Goal: Information Seeking & Learning: Learn about a topic

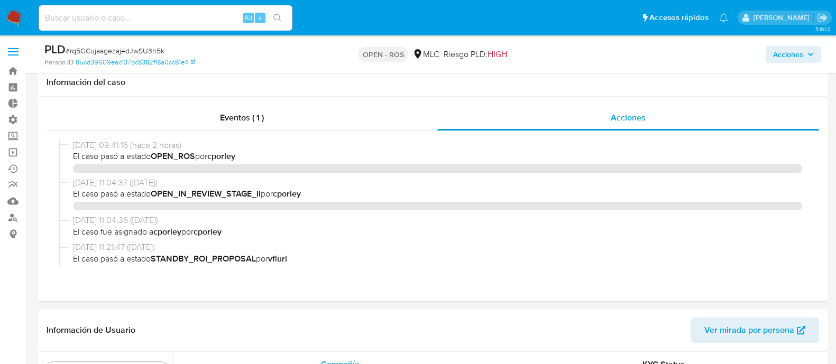
select select "10"
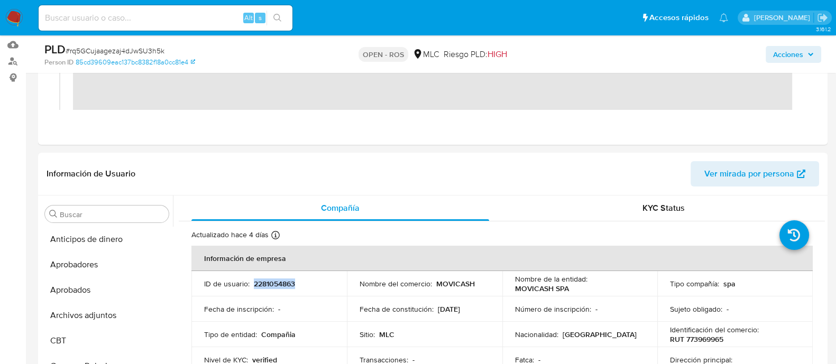
scroll to position [497, 0]
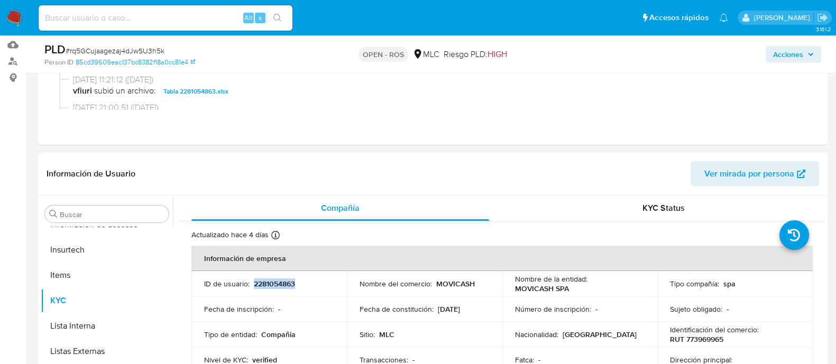
click at [770, 61] on button "Acciones" at bounding box center [794, 54] width 56 height 17
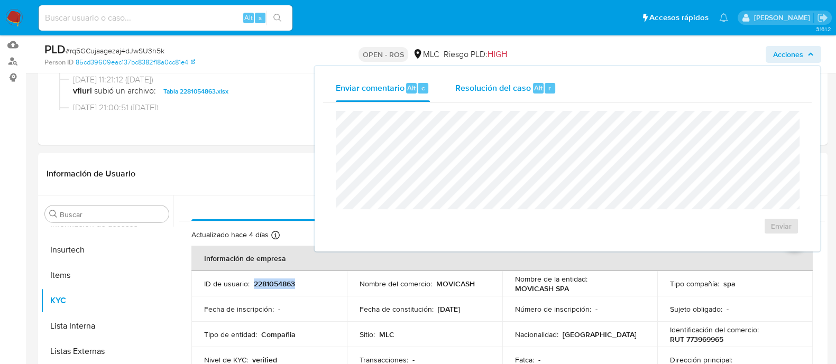
click at [526, 94] on div "Resolución del caso Alt r" at bounding box center [505, 88] width 101 height 27
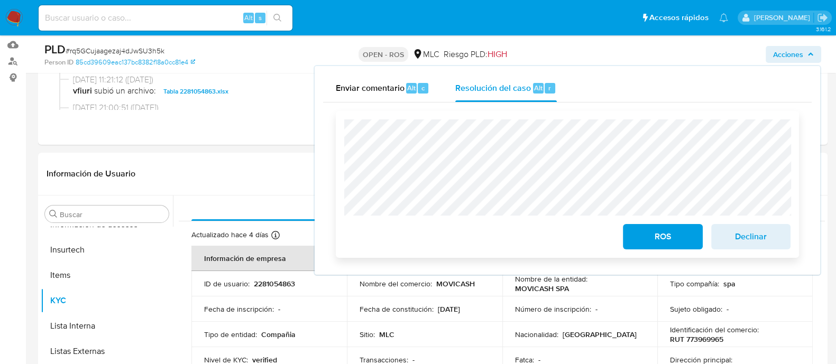
click at [336, 157] on div "ROS Declinar" at bounding box center [567, 184] width 463 height 147
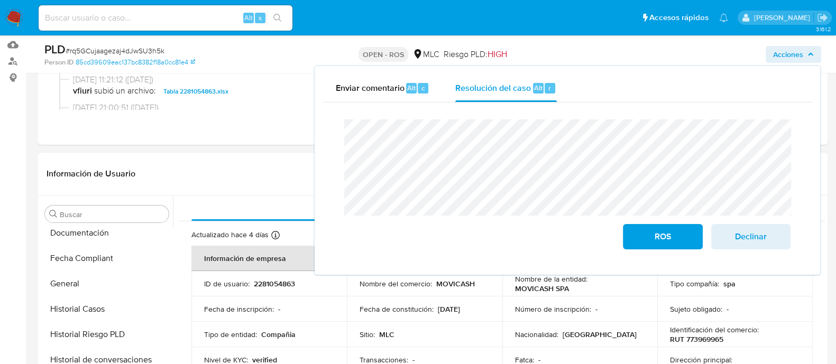
scroll to position [309, 0]
click at [64, 240] on button "Documentación" at bounding box center [103, 234] width 124 height 25
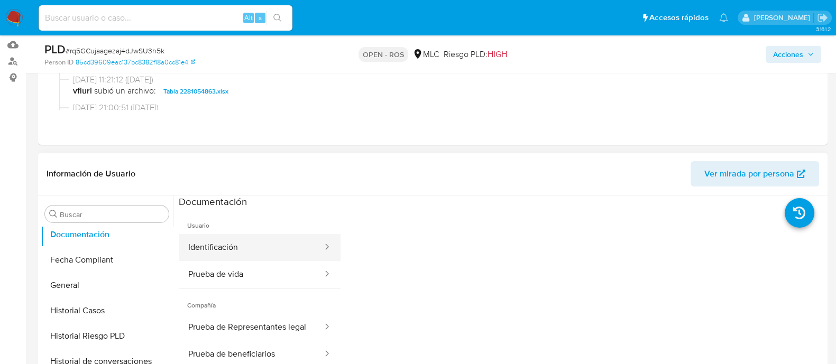
click at [284, 254] on button "Identificación" at bounding box center [251, 247] width 145 height 27
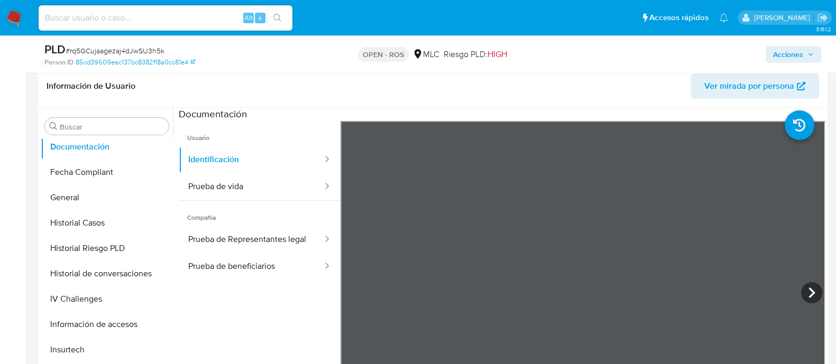
scroll to position [245, 0]
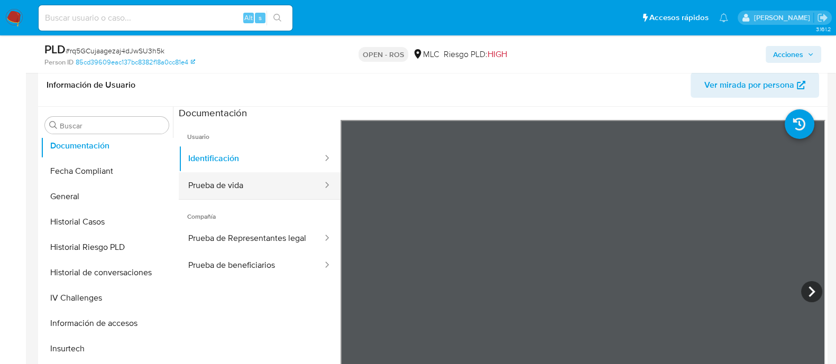
click at [270, 178] on button "Prueba de vida" at bounding box center [251, 185] width 145 height 27
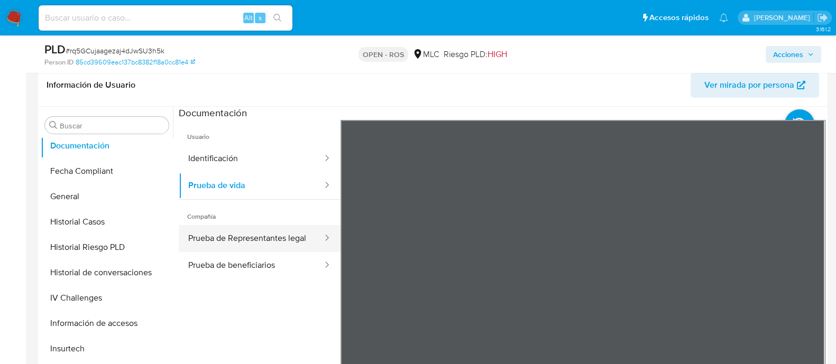
click at [253, 235] on button "Prueba de Representantes legal" at bounding box center [251, 238] width 145 height 27
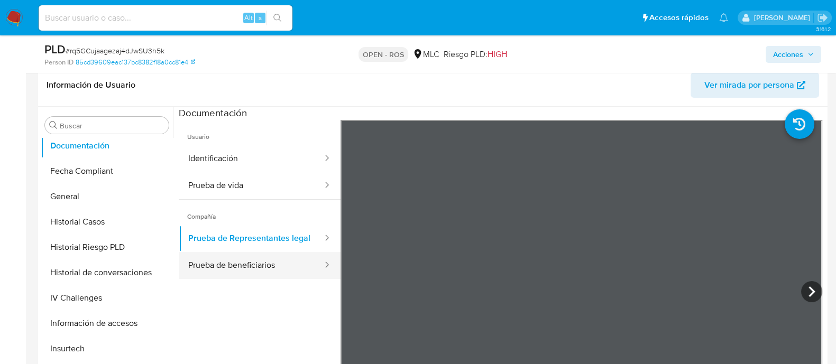
click at [315, 265] on div at bounding box center [323, 265] width 17 height 27
click at [251, 275] on button "Prueba de beneficiarios" at bounding box center [251, 265] width 145 height 27
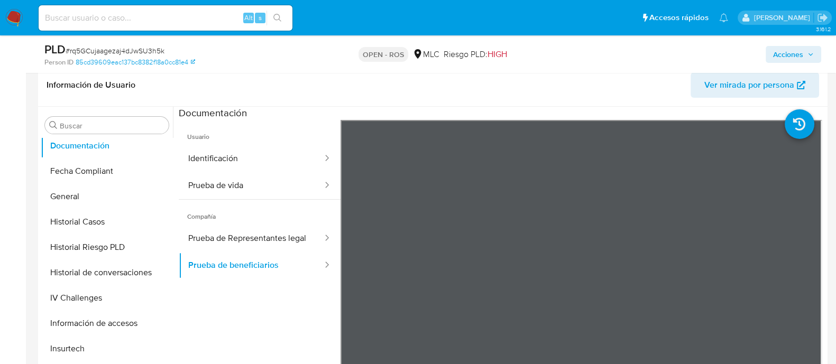
scroll to position [0, 0]
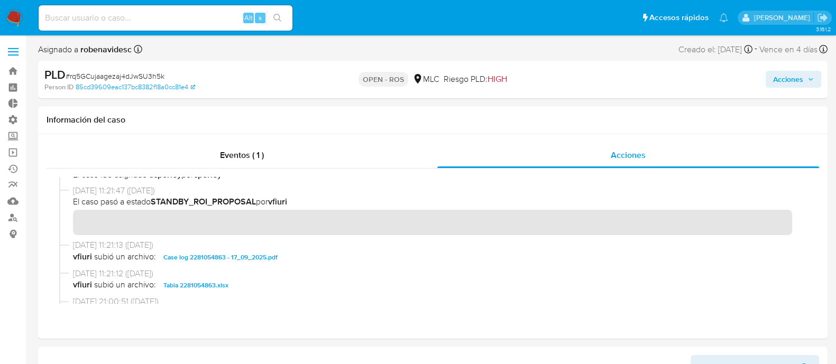
click at [788, 77] on span "Acciones" at bounding box center [788, 79] width 30 height 17
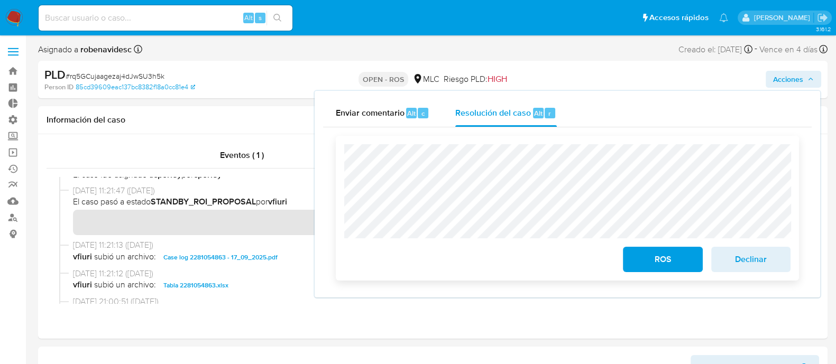
click at [627, 253] on button "ROS" at bounding box center [662, 259] width 79 height 25
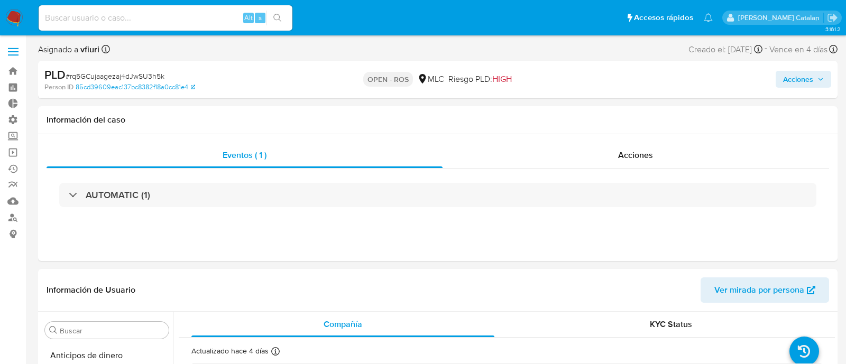
select select "10"
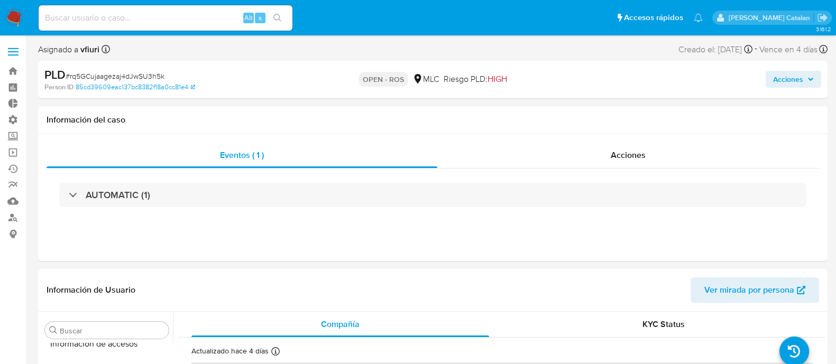
scroll to position [497, 0]
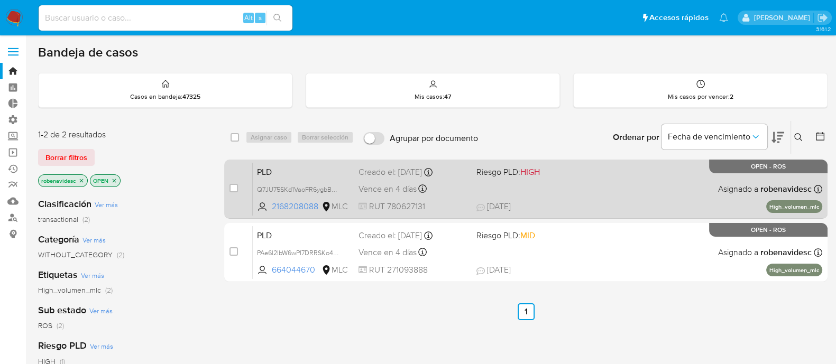
click at [567, 182] on div "PLD Q7JU75SKd1VaoFR6ygbBwEga 2168208088 MLC Riesgo PLD: HIGH Creado el: 12/07/2…" at bounding box center [537, 188] width 569 height 53
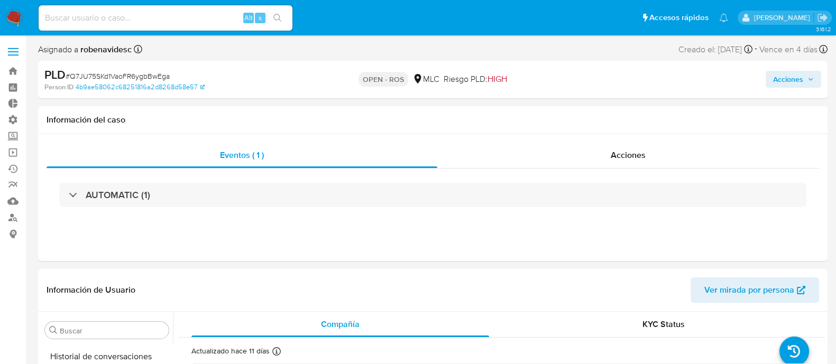
select select "10"
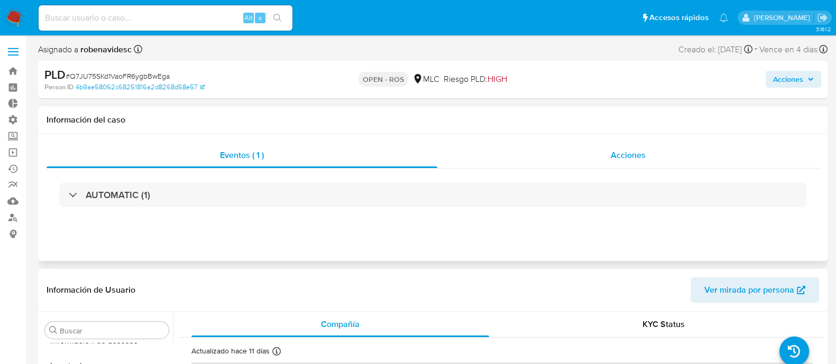
click at [600, 154] on div "Acciones" at bounding box center [628, 155] width 382 height 25
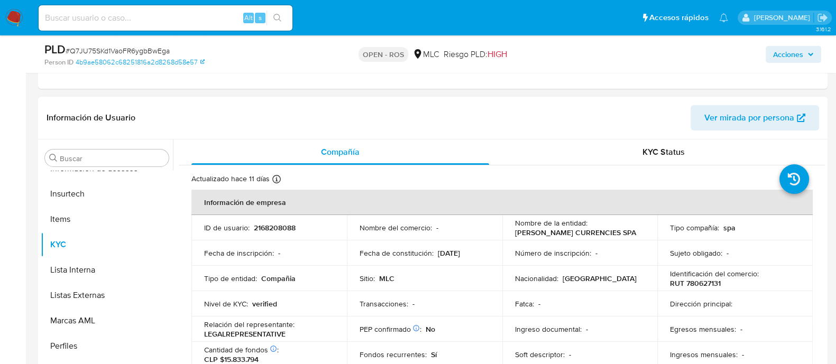
scroll to position [214, 0]
drag, startPoint x: 317, startPoint y: 221, endPoint x: 251, endPoint y: 228, distance: 67.1
click at [251, 228] on td "ID de usuario : 2168208088" at bounding box center [268, 226] width 155 height 25
copy div "2168208088"
click at [783, 53] on span "Acciones" at bounding box center [788, 54] width 30 height 17
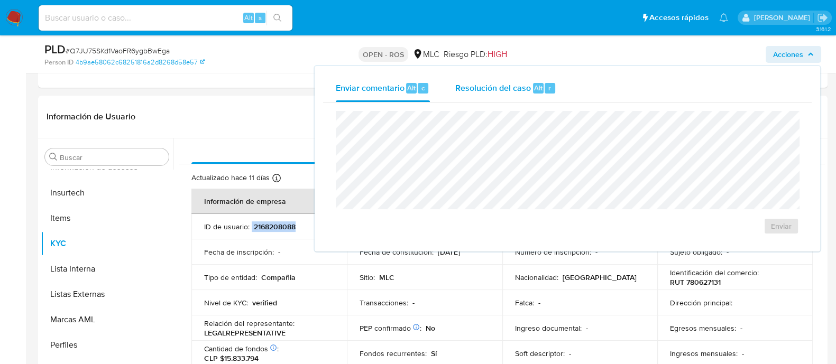
click at [507, 93] on span "Resolución del caso" at bounding box center [493, 87] width 76 height 12
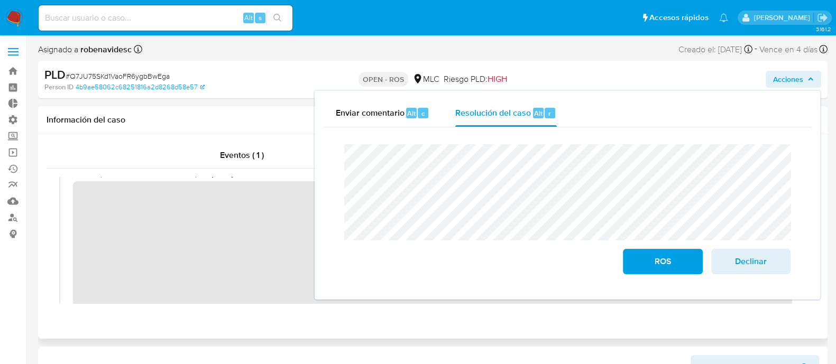
scroll to position [23, 0]
click at [626, 262] on button "ROS" at bounding box center [662, 261] width 79 height 25
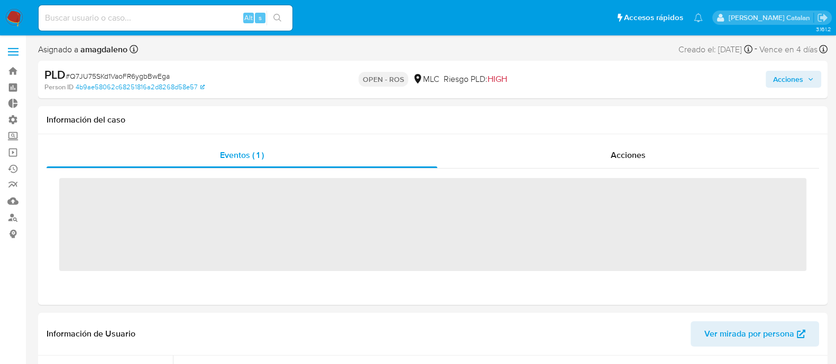
scroll to position [497, 0]
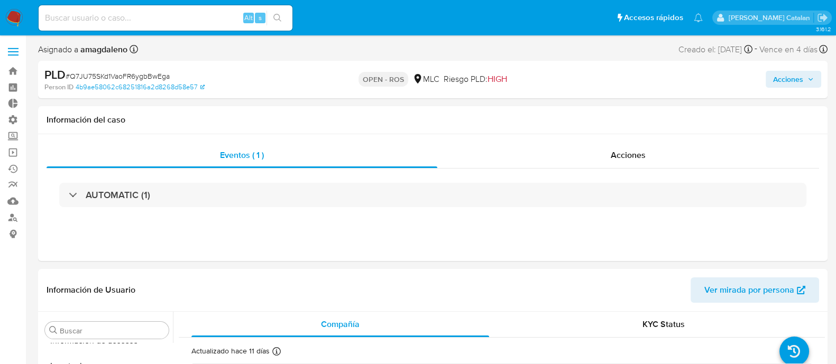
select select "10"
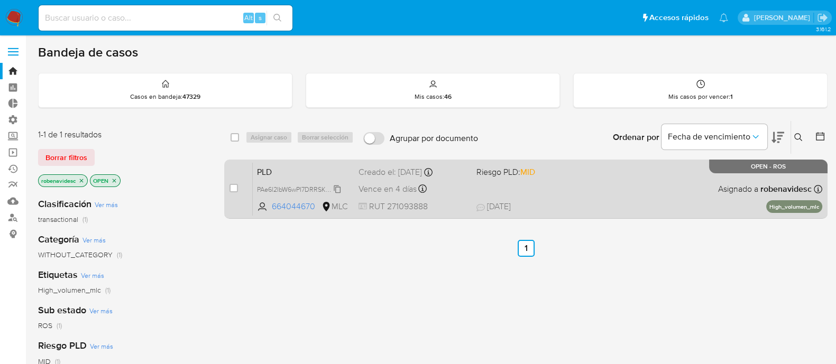
click at [309, 191] on span "PAe6l2IbW6wPI7DRRSKo4chO" at bounding box center [301, 189] width 88 height 12
click at [561, 199] on div "PLD PAe6l2IbW6wPI7DRRSKo4chO Copiado Copiado 664044670 MLC Riesgo PLD: MID Crea…" at bounding box center [537, 188] width 569 height 53
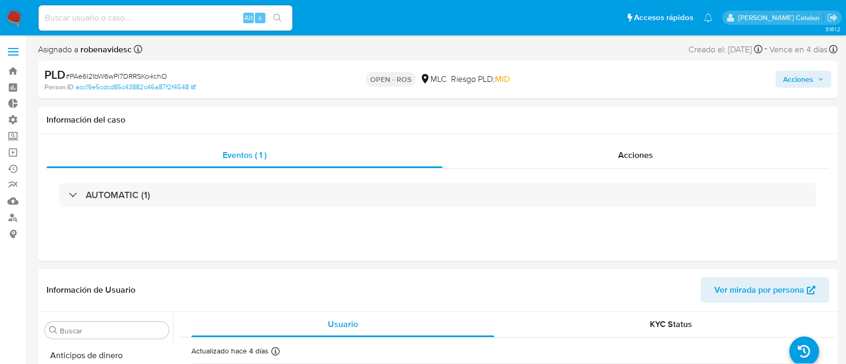
select select "10"
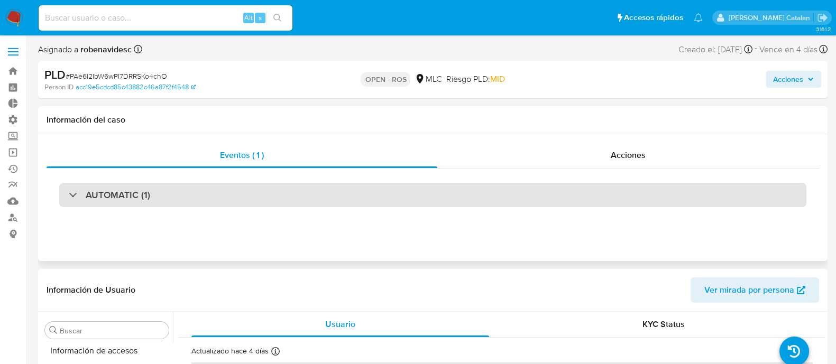
scroll to position [497, 0]
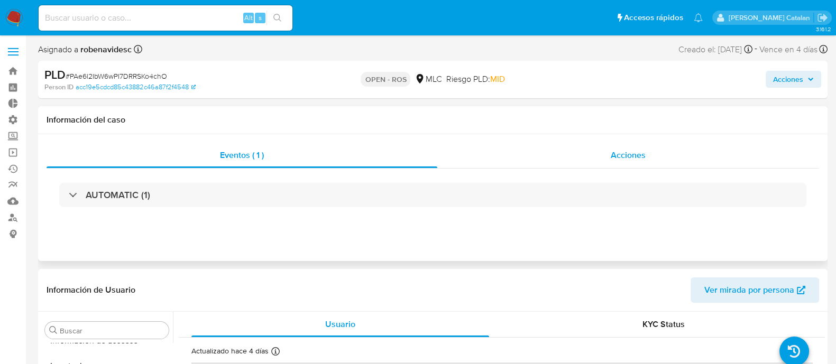
click at [576, 150] on div "Acciones" at bounding box center [628, 155] width 382 height 25
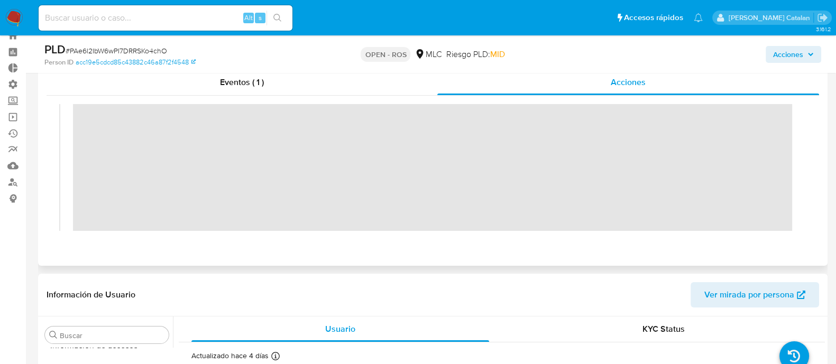
scroll to position [0, 0]
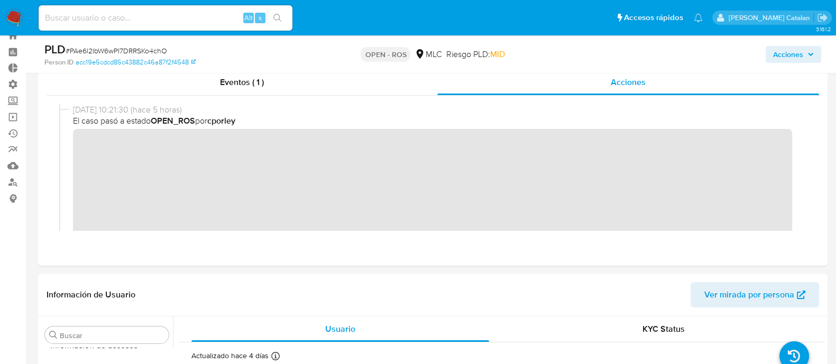
click at [60, 145] on div "06/10/2025 10:21:30 (hace 5 horas) El caso pasó a estado OPEN_ROS por cporley" at bounding box center [432, 217] width 747 height 226
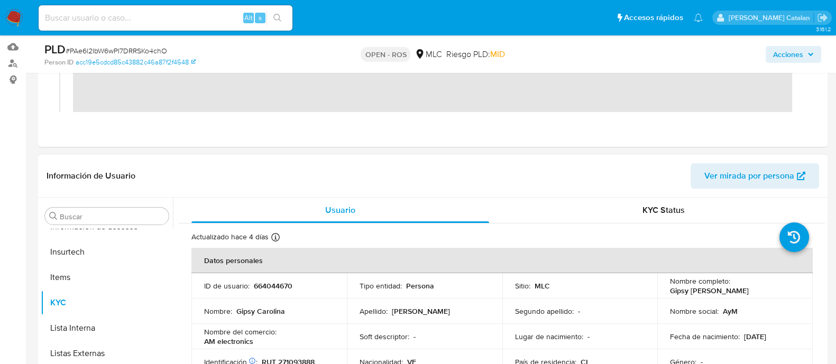
scroll to position [155, 0]
drag, startPoint x: 300, startPoint y: 288, endPoint x: 252, endPoint y: 287, distance: 48.1
click at [252, 287] on div "ID de usuario : 664044670" at bounding box center [269, 285] width 130 height 10
copy p "664044670"
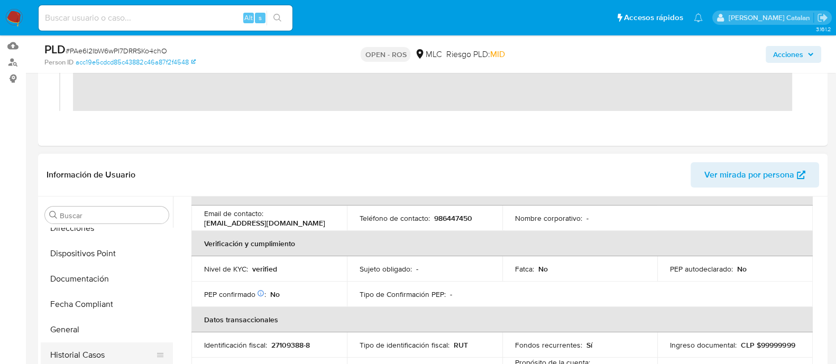
scroll to position [235, 0]
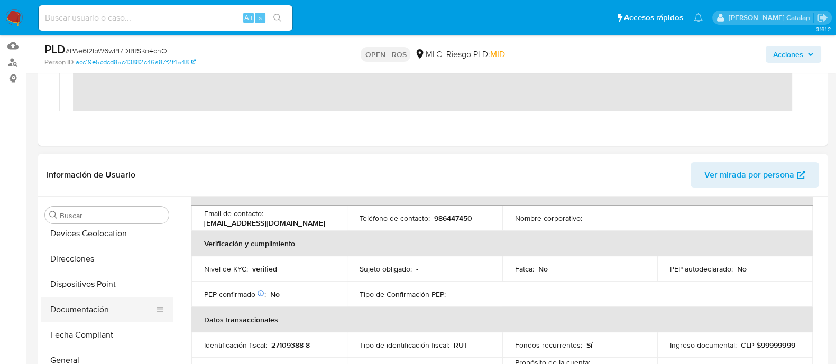
click at [89, 307] on button "Documentación" at bounding box center [103, 309] width 124 height 25
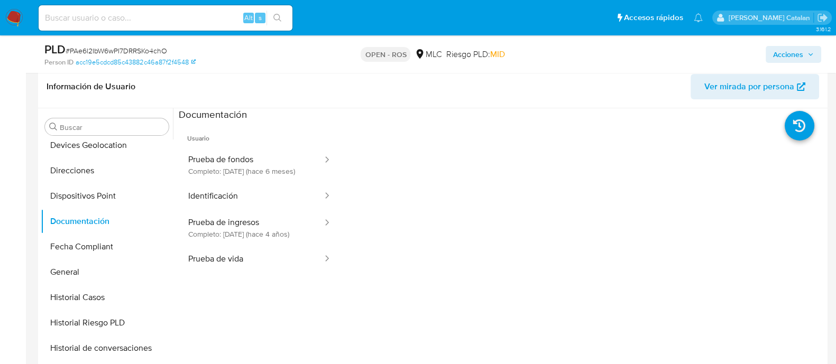
scroll to position [244, 0]
click at [233, 263] on button "Prueba de vida" at bounding box center [251, 258] width 145 height 27
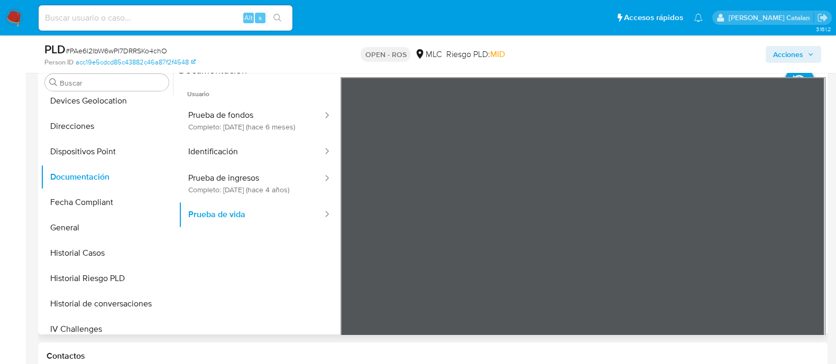
scroll to position [296, 0]
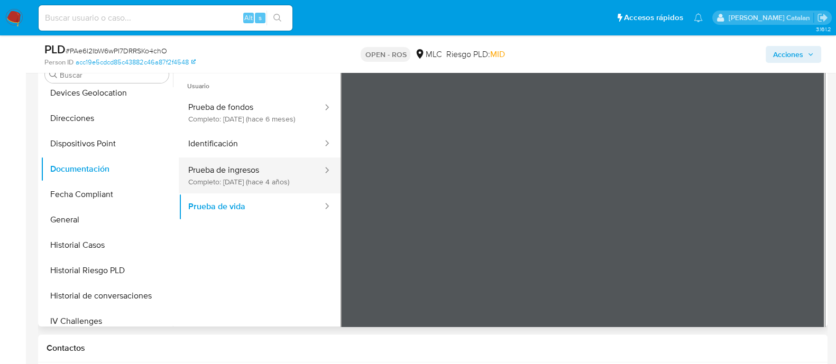
click at [245, 191] on button "Prueba de ingresos Completo: 07/02/2022 (hace 4 años)" at bounding box center [251, 176] width 145 height 36
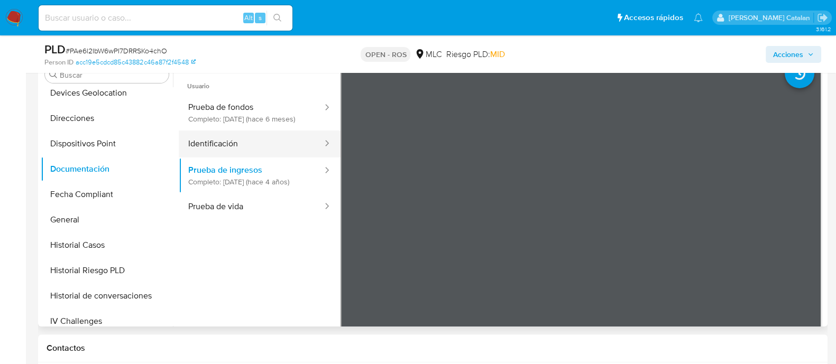
click at [283, 158] on button "Identificación" at bounding box center [251, 144] width 145 height 27
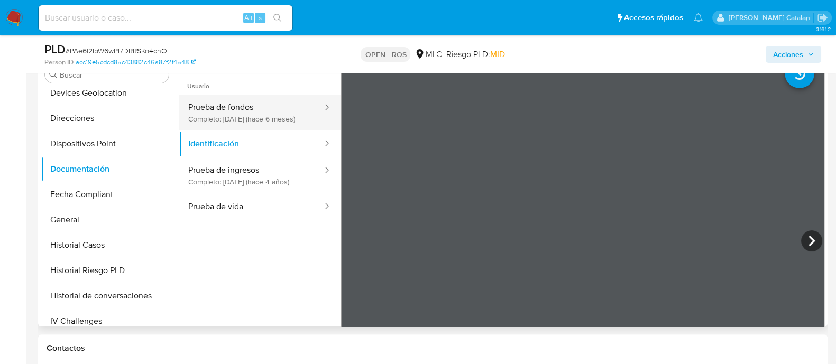
click at [268, 126] on button "Prueba de fondos Completo: 17/04/2025 (hace 6 meses)" at bounding box center [251, 113] width 145 height 36
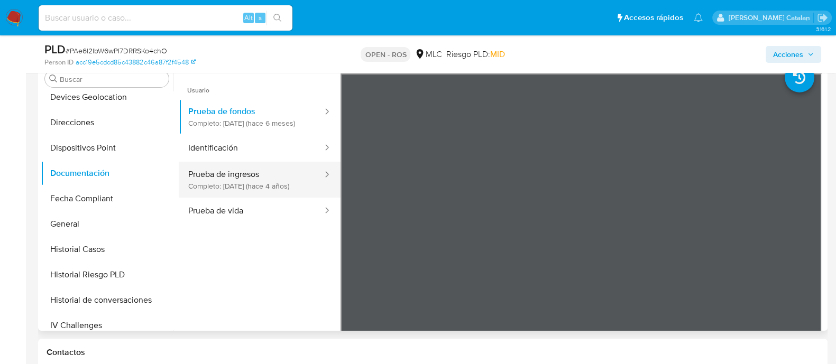
click at [238, 183] on button "Prueba de ingresos Completo: 07/02/2022 (hace 4 años)" at bounding box center [251, 180] width 145 height 36
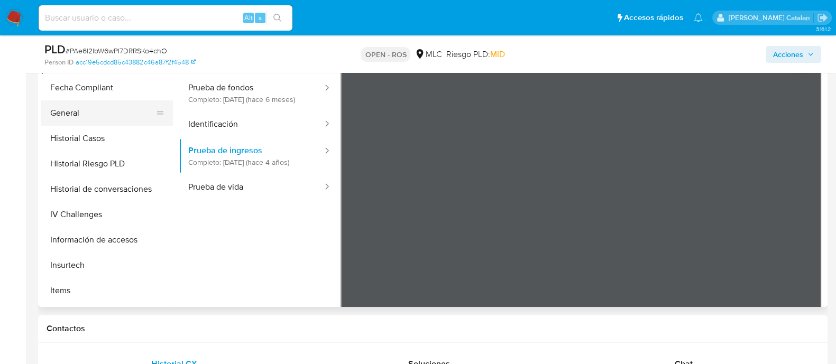
scroll to position [323, 0]
click at [71, 136] on button "Historial Casos" at bounding box center [103, 138] width 124 height 25
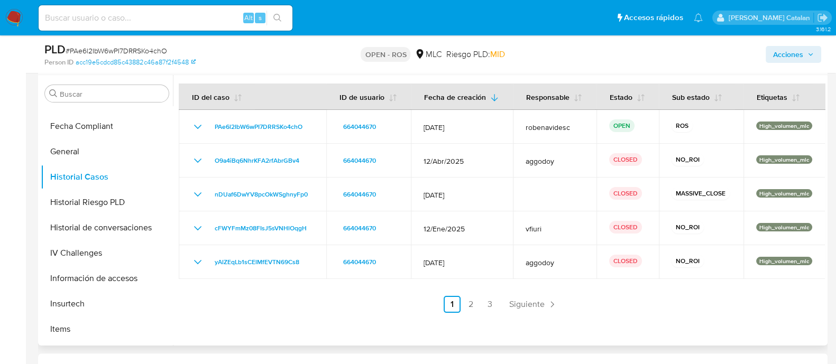
scroll to position [269, 0]
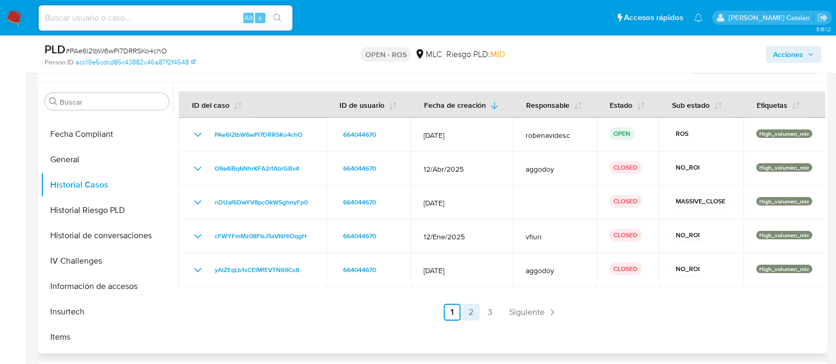
click at [468, 313] on link "2" at bounding box center [471, 312] width 17 height 17
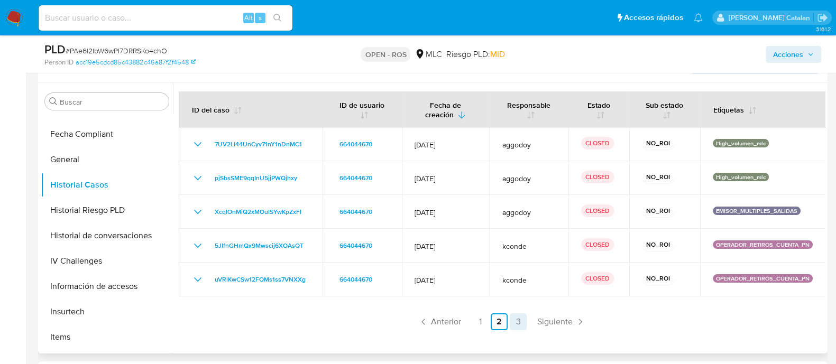
click at [515, 321] on link "3" at bounding box center [518, 322] width 17 height 17
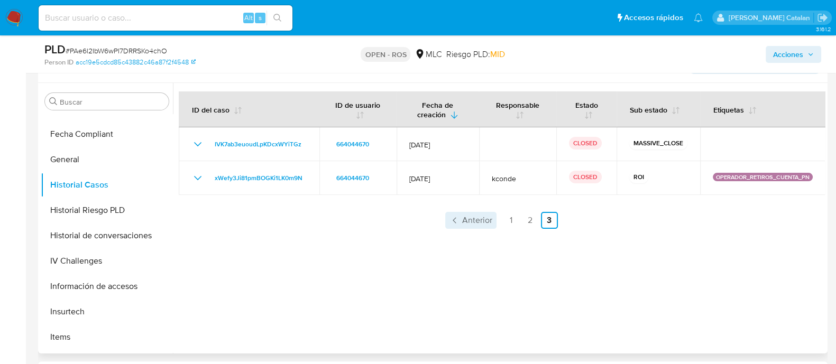
click at [471, 216] on span "Anterior" at bounding box center [477, 220] width 30 height 8
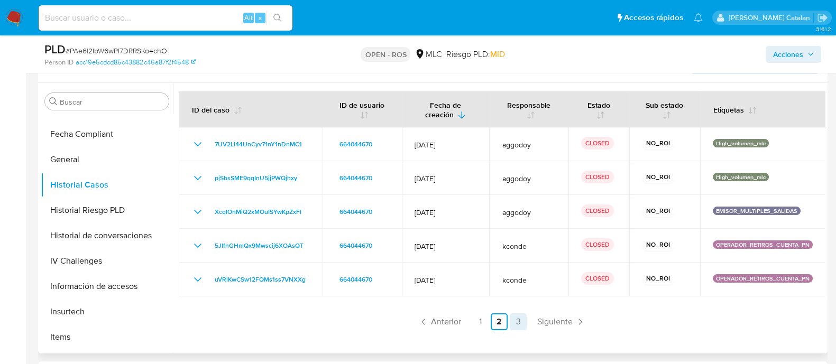
click at [513, 319] on link "3" at bounding box center [518, 322] width 17 height 17
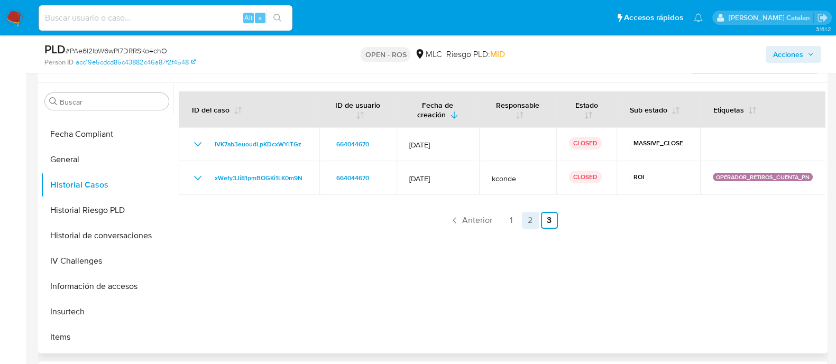
click at [526, 221] on link "2" at bounding box center [530, 220] width 17 height 17
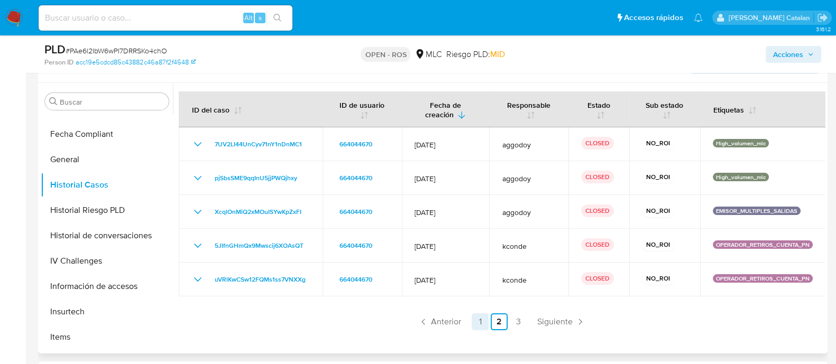
click at [484, 323] on link "1" at bounding box center [480, 322] width 17 height 17
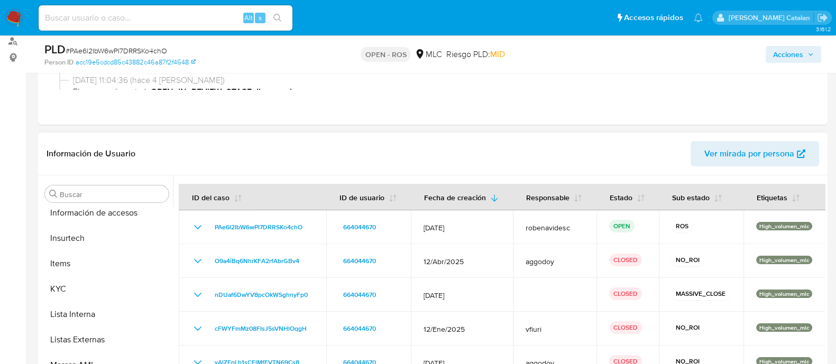
scroll to position [490, 0]
click at [71, 285] on button "KYC" at bounding box center [103, 287] width 124 height 25
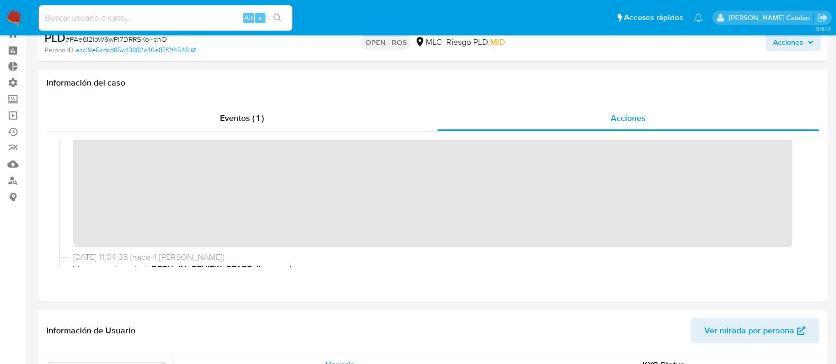
scroll to position [0, 0]
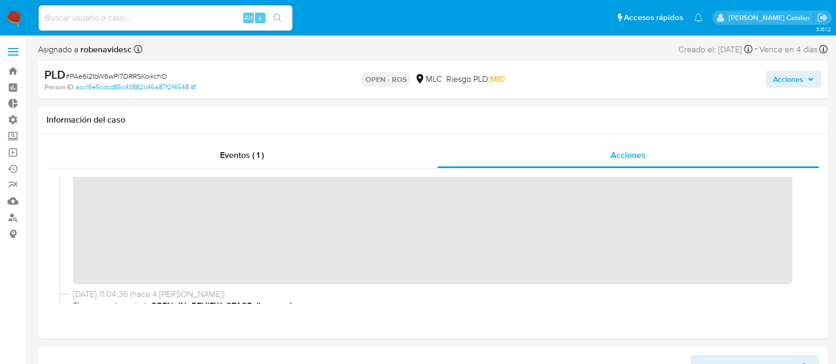
click at [769, 83] on button "Acciones" at bounding box center [794, 79] width 56 height 17
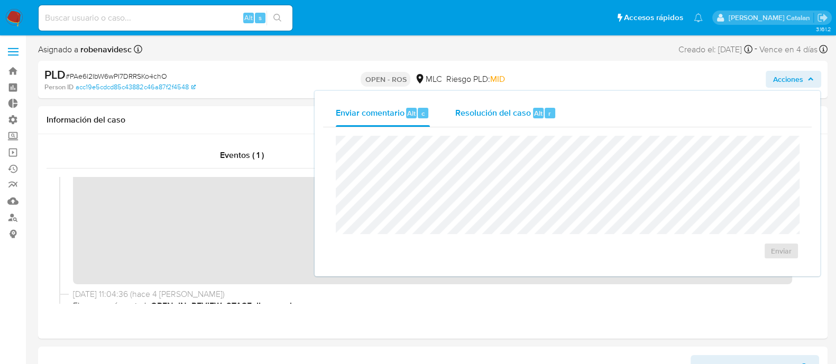
click at [509, 120] on div "Resolución del caso Alt r" at bounding box center [505, 112] width 101 height 27
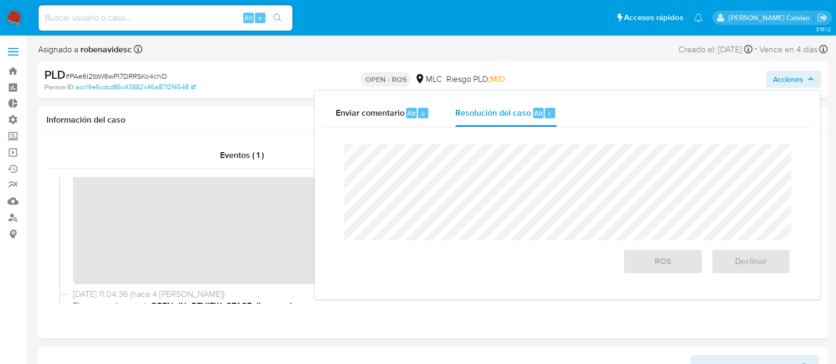
click at [784, 74] on span "Acciones" at bounding box center [788, 79] width 30 height 17
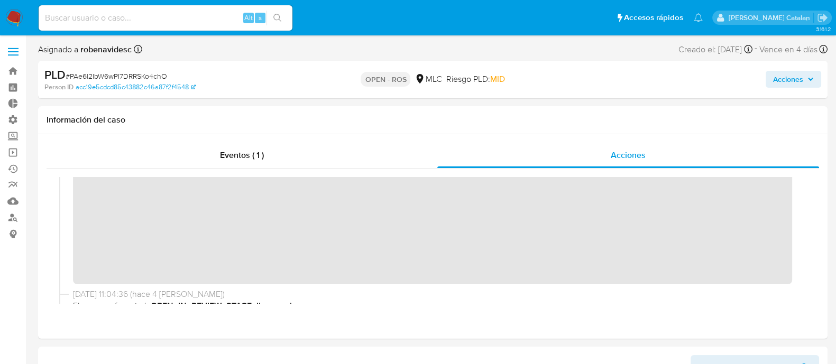
click at [771, 82] on button "Acciones" at bounding box center [794, 79] width 56 height 17
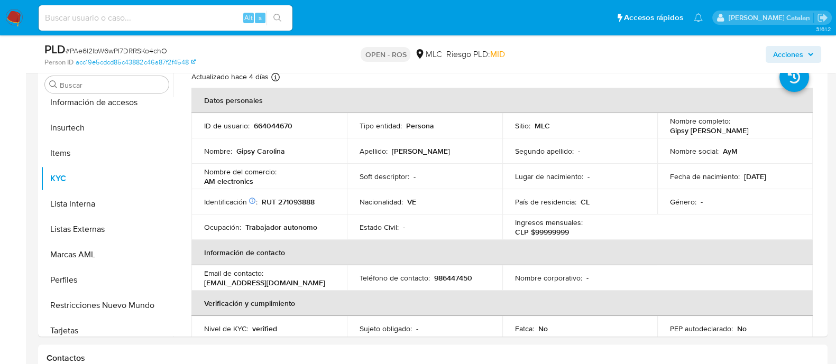
scroll to position [31, 0]
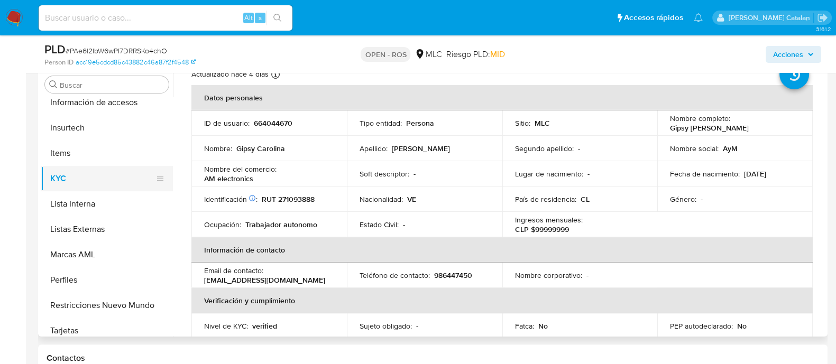
click at [80, 172] on button "KYC" at bounding box center [103, 178] width 124 height 25
click at [75, 158] on button "Items" at bounding box center [103, 153] width 124 height 25
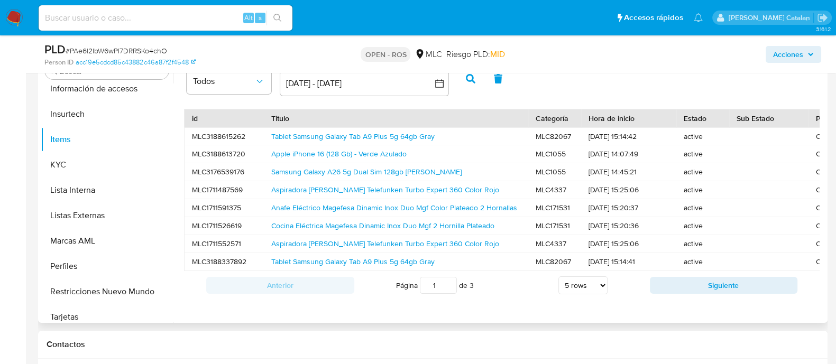
scroll to position [301, 0]
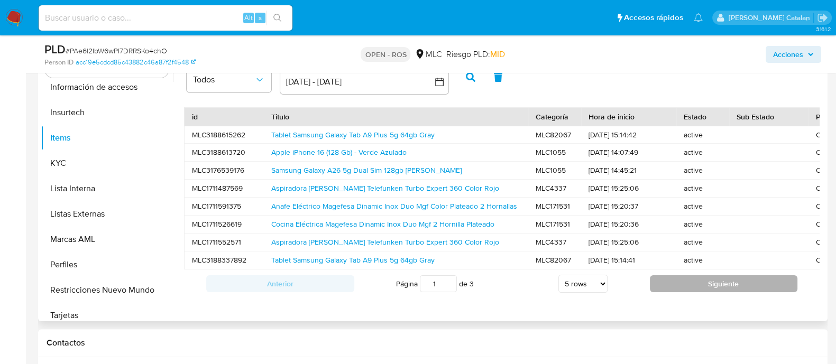
click at [686, 291] on button "Siguiente" at bounding box center [724, 283] width 148 height 17
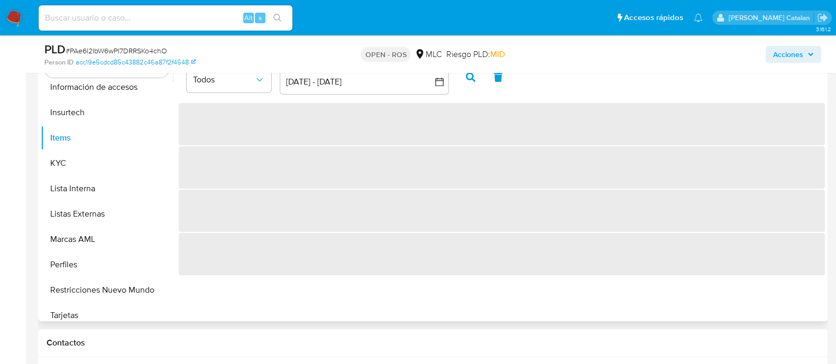
scroll to position [0, 0]
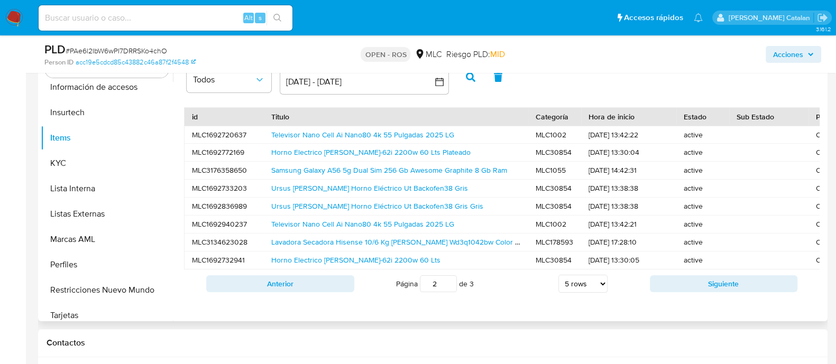
click at [686, 291] on button "Siguiente" at bounding box center [724, 283] width 148 height 17
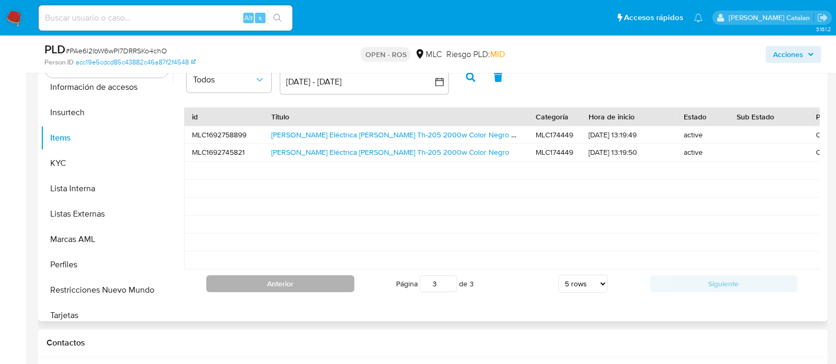
click at [301, 292] on button "Anterior" at bounding box center [280, 283] width 148 height 17
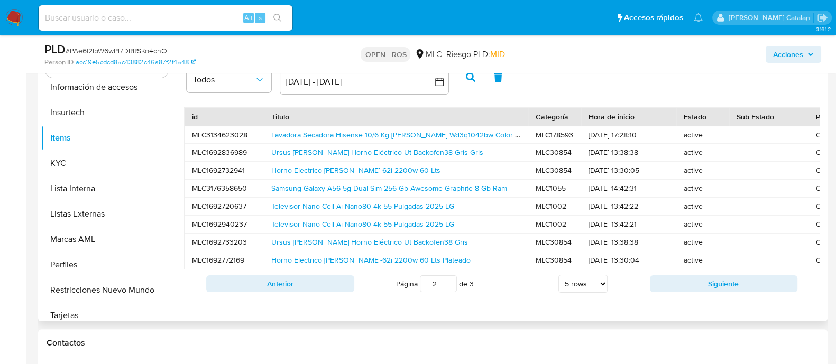
click at [301, 292] on button "Anterior" at bounding box center [280, 283] width 148 height 17
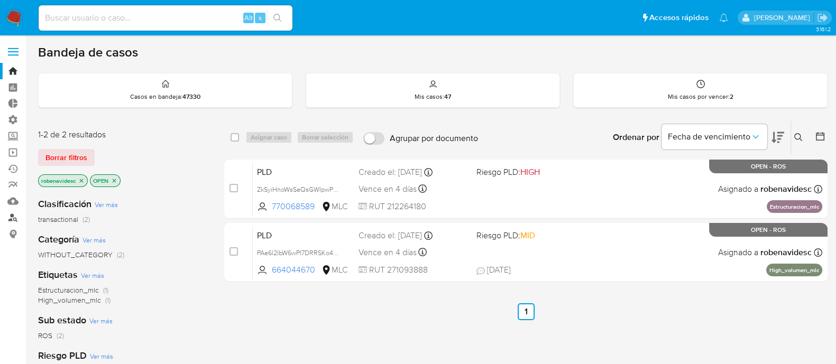
click at [12, 219] on link "Buscador de personas" at bounding box center [63, 217] width 126 height 16
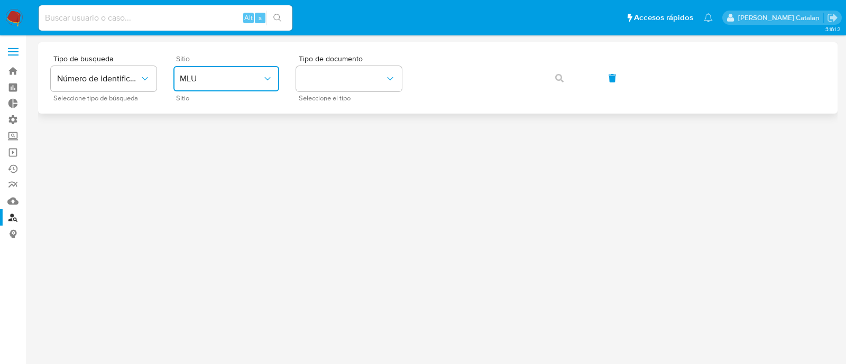
click at [244, 83] on span "MLU" at bounding box center [221, 79] width 82 height 11
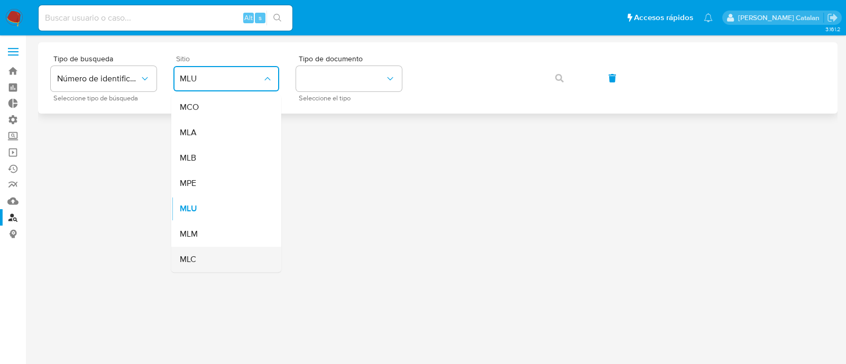
click at [219, 255] on div "MLC" at bounding box center [223, 259] width 87 height 25
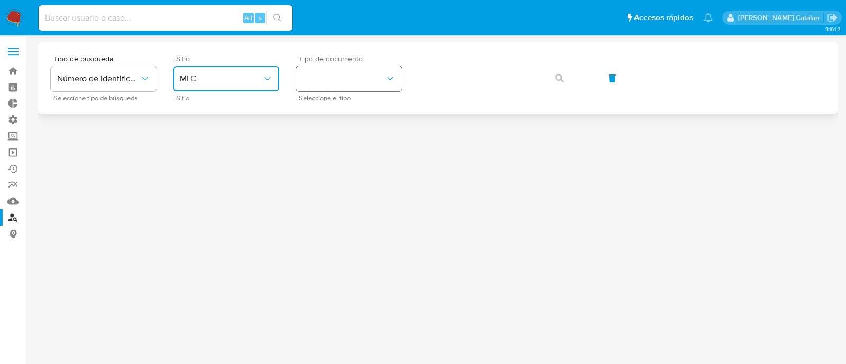
click at [315, 88] on button "identificationType" at bounding box center [349, 78] width 106 height 25
click at [320, 114] on div "RUT RUT" at bounding box center [345, 113] width 87 height 36
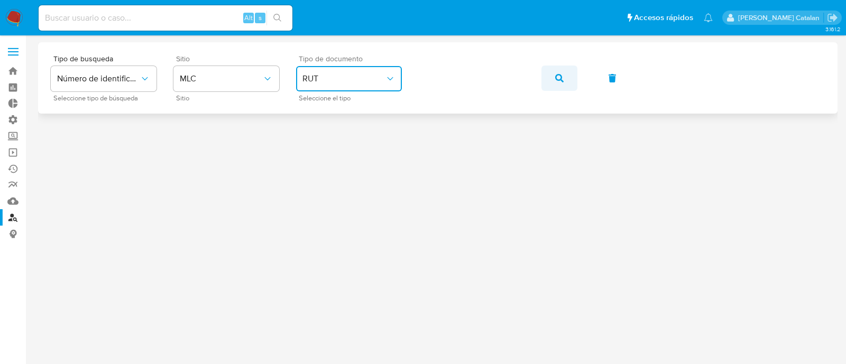
click at [550, 80] on button "button" at bounding box center [559, 78] width 36 height 25
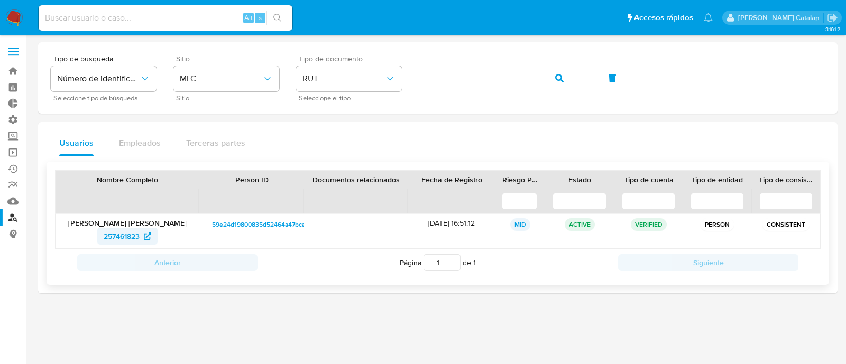
click at [110, 238] on span "257461823" at bounding box center [122, 236] width 36 height 17
click at [321, 88] on div "Tipo de busqueda Número de identificación Seleccione tipo de búsqueda Sitio MLC…" at bounding box center [438, 78] width 774 height 46
click at [552, 78] on button "button" at bounding box center [559, 78] width 36 height 25
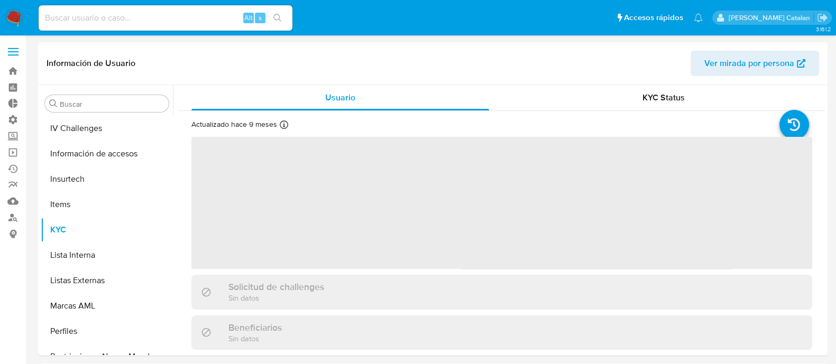
scroll to position [497, 0]
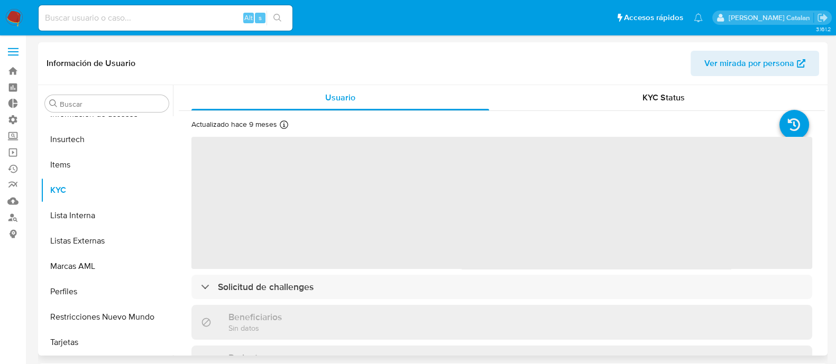
select select "10"
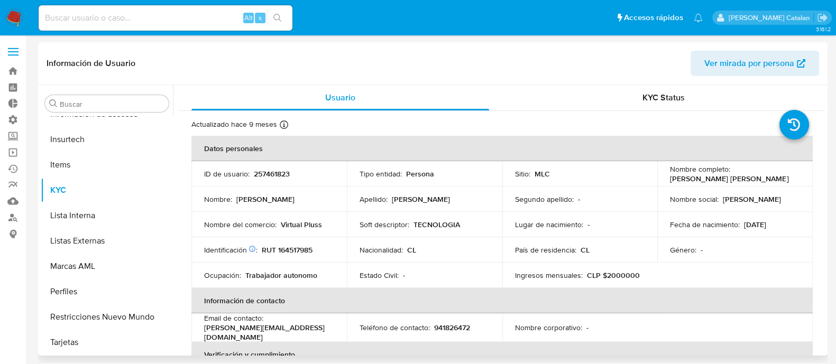
click at [756, 61] on span "Ver mirada por persona" at bounding box center [749, 63] width 90 height 25
click at [11, 219] on link "Buscador de personas" at bounding box center [63, 217] width 126 height 16
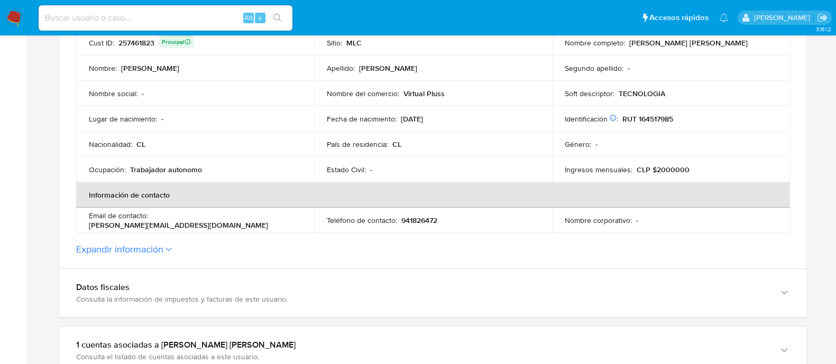
scroll to position [250, 0]
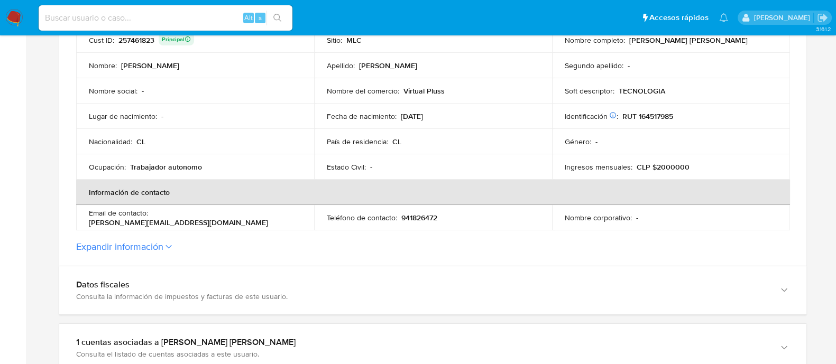
click at [159, 243] on button "Expandir información" at bounding box center [119, 247] width 87 height 12
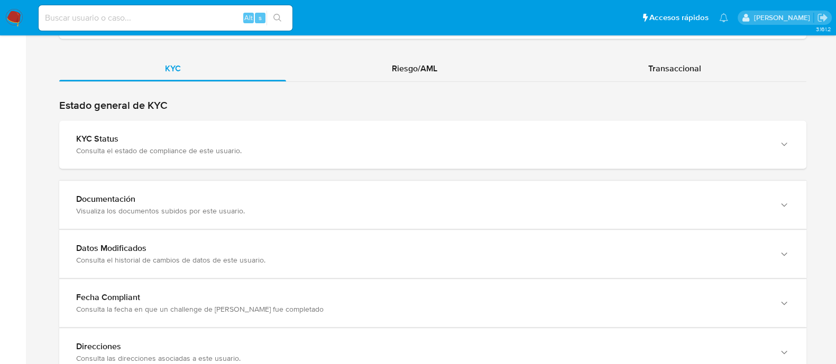
scroll to position [1174, 0]
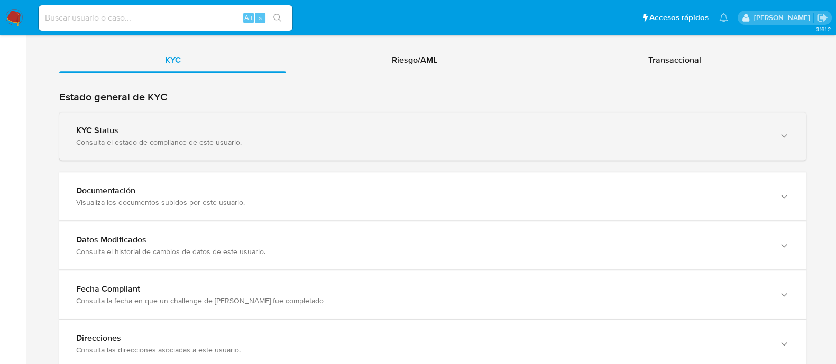
click at [430, 120] on div "KYC Status Consulta el estado de compliance de este usuario." at bounding box center [432, 136] width 747 height 48
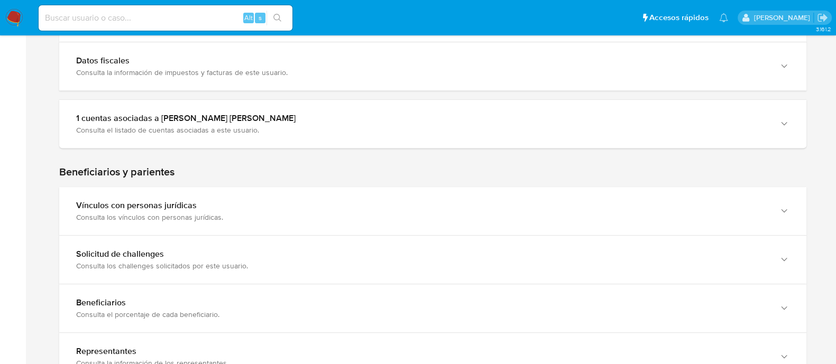
scroll to position [695, 0]
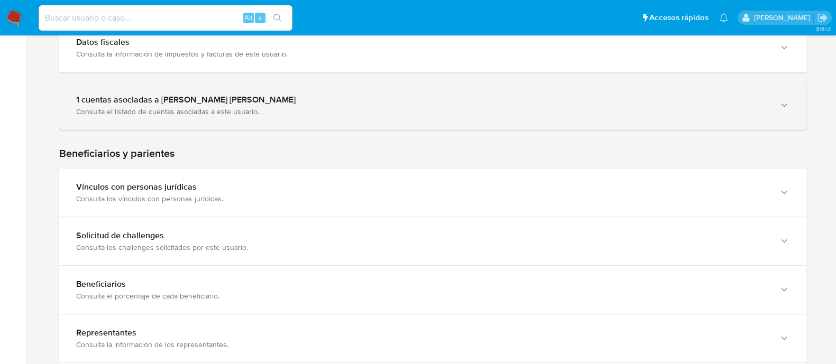
click at [334, 104] on div "1 cuentas asociadas a [PERSON_NAME] [PERSON_NAME]" at bounding box center [422, 100] width 692 height 11
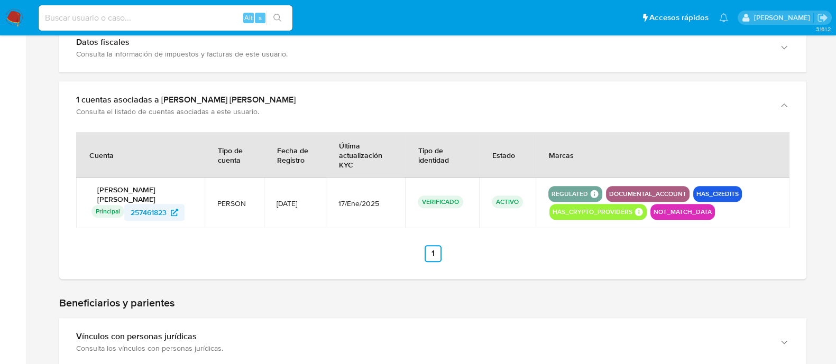
click at [146, 209] on span "257461823" at bounding box center [149, 212] width 36 height 17
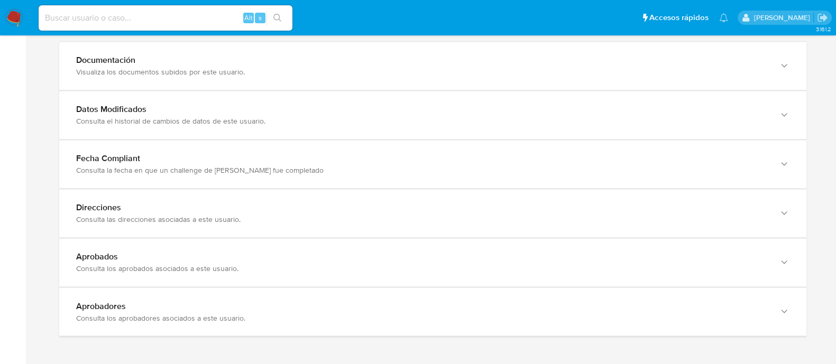
scroll to position [2223, 0]
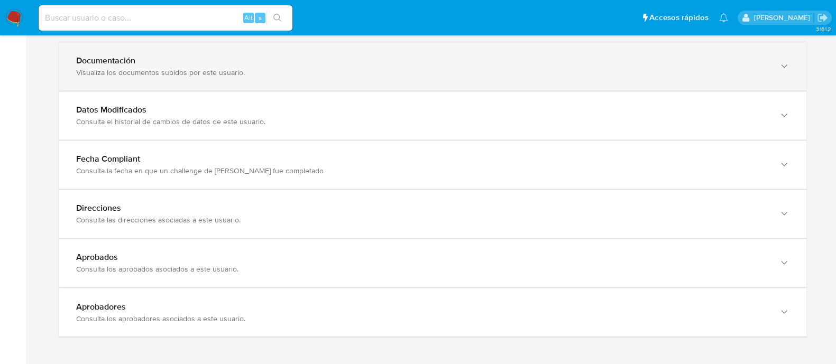
click at [500, 78] on div "Documentación Visualiza los documentos subidos por este usuario." at bounding box center [432, 66] width 747 height 48
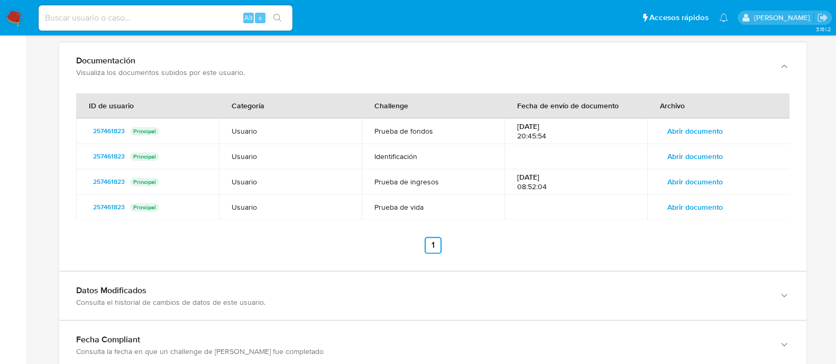
click at [684, 215] on td "Abrir documento" at bounding box center [718, 207] width 143 height 25
click at [693, 208] on span "Abrir documento" at bounding box center [695, 207] width 56 height 15
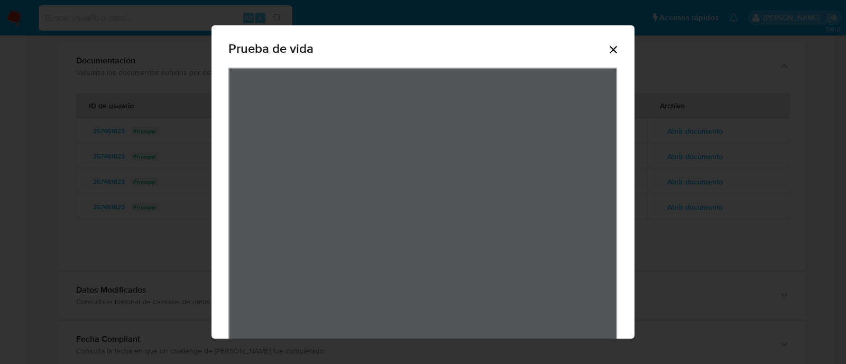
click at [610, 50] on icon "Cerrar" at bounding box center [613, 49] width 13 height 13
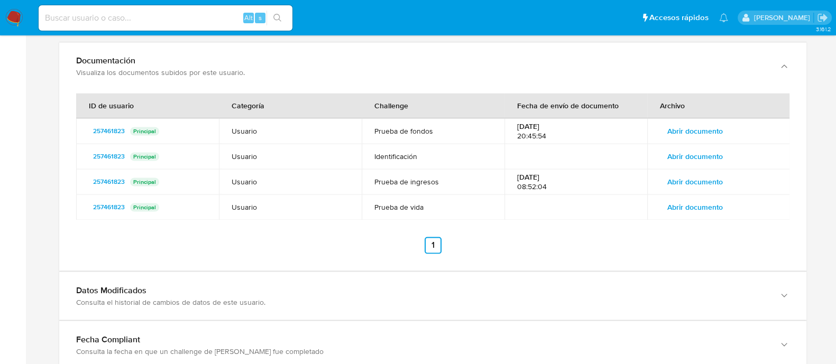
click at [712, 160] on span "Abrir documento" at bounding box center [695, 156] width 56 height 15
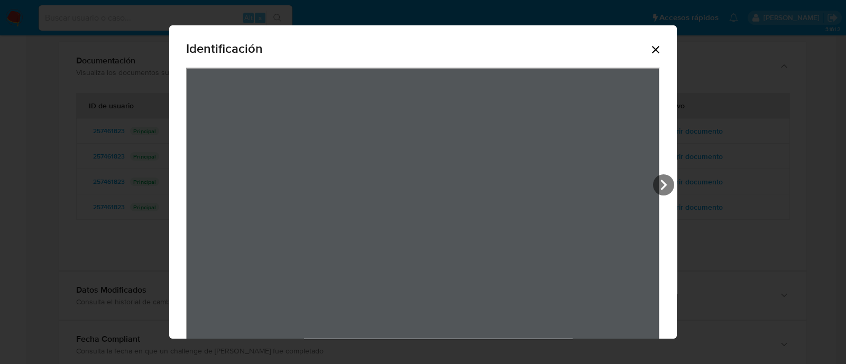
click at [662, 50] on icon "Cerrar" at bounding box center [655, 49] width 13 height 13
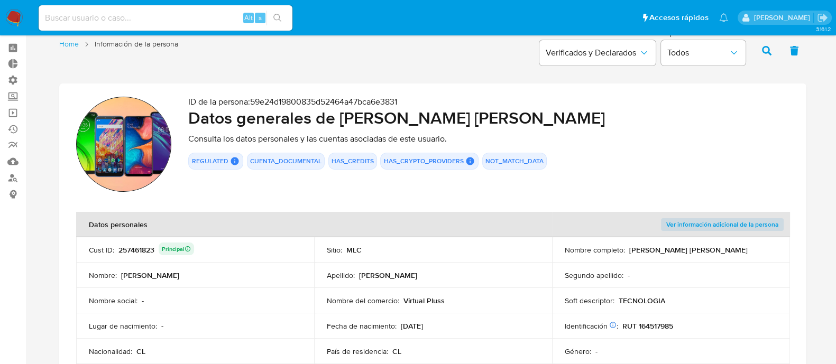
scroll to position [0, 0]
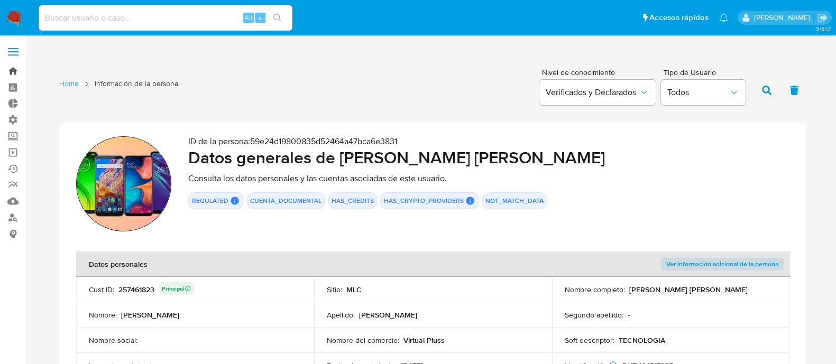
click at [19, 75] on link "Bandeja" at bounding box center [63, 71] width 126 height 16
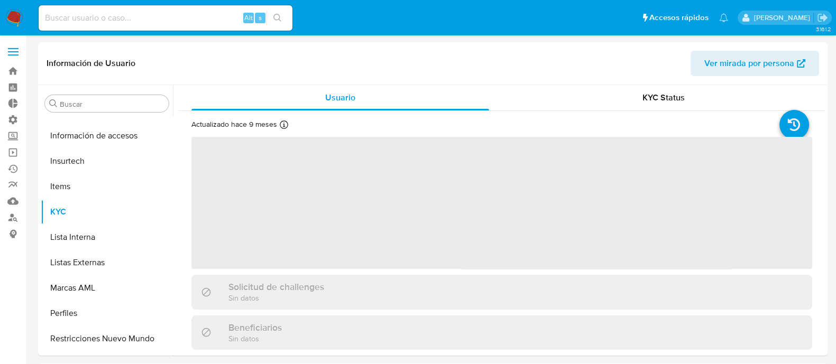
scroll to position [497, 0]
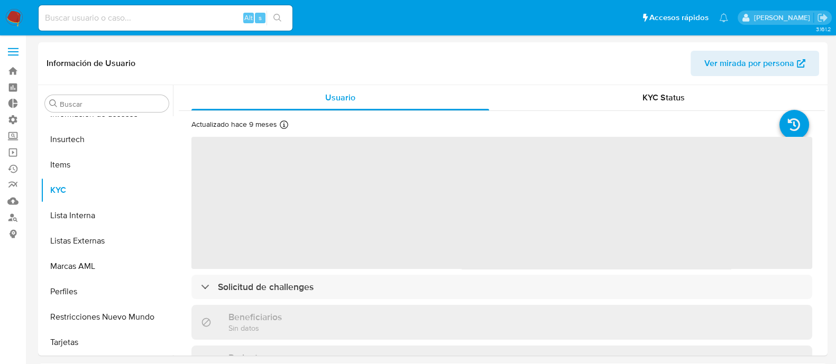
select select "10"
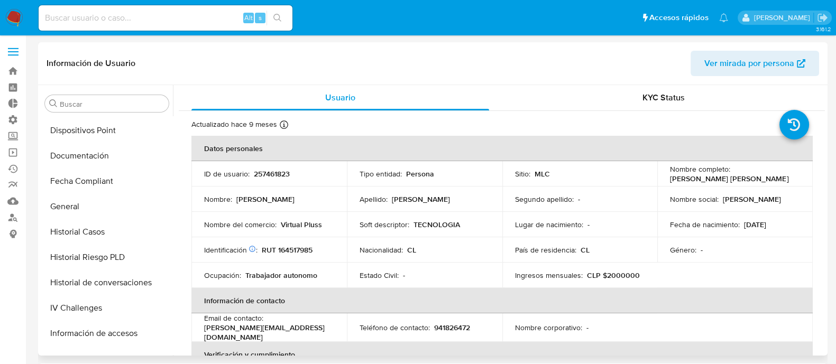
scroll to position [277, 0]
click at [85, 242] on button "Historial Casos" at bounding box center [103, 233] width 124 height 25
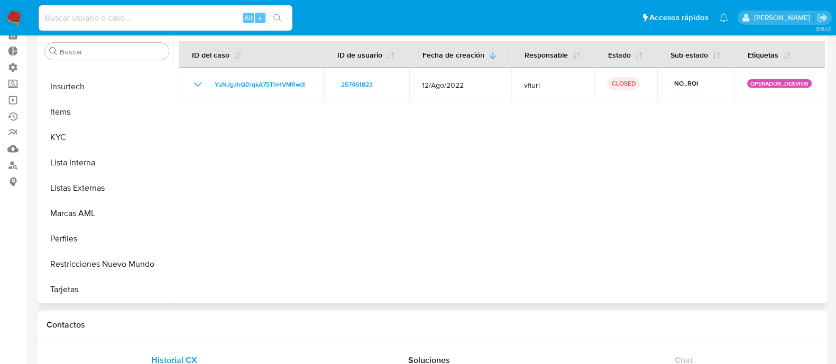
scroll to position [58, 0]
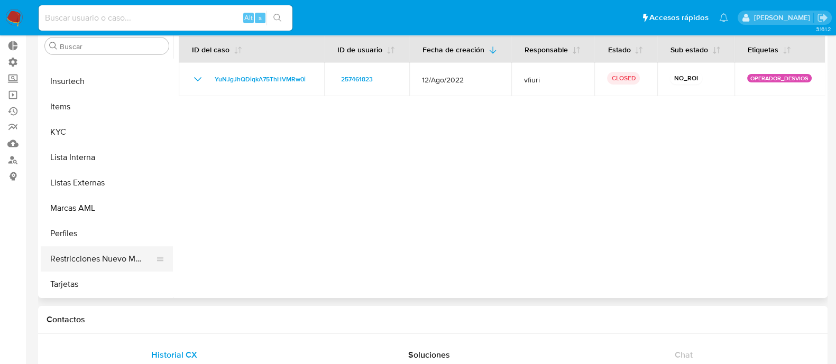
click at [97, 256] on button "Restricciones Nuevo Mundo" at bounding box center [103, 258] width 124 height 25
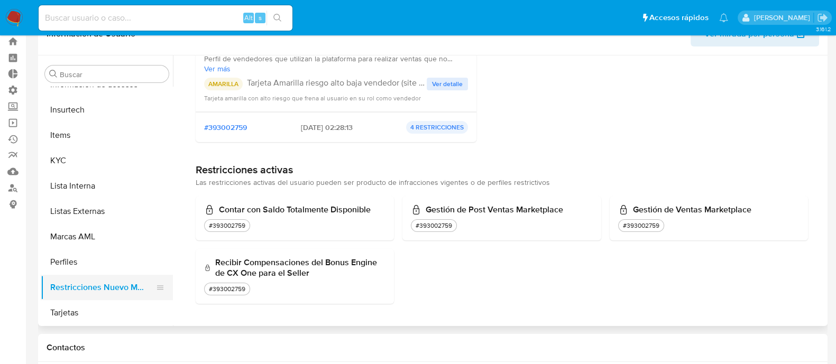
scroll to position [498, 0]
click at [76, 313] on button "Tarjetas" at bounding box center [103, 312] width 124 height 25
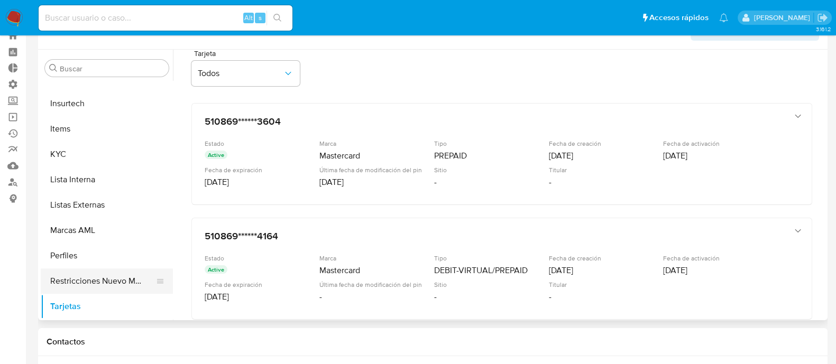
click at [93, 281] on button "Restricciones Nuevo Mundo" at bounding box center [103, 281] width 124 height 25
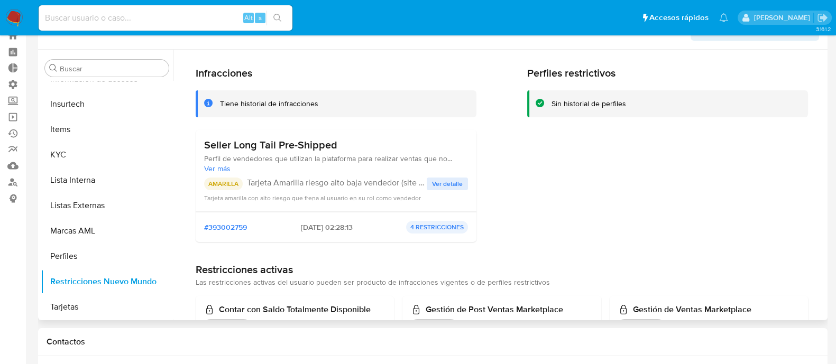
scroll to position [42, 0]
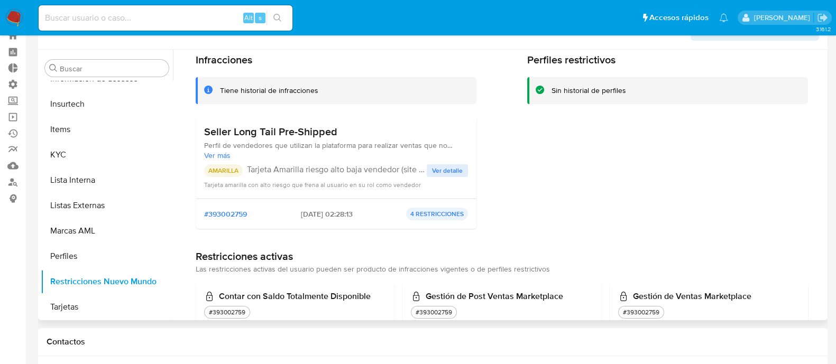
click at [439, 168] on span "Ver detalle" at bounding box center [447, 171] width 31 height 11
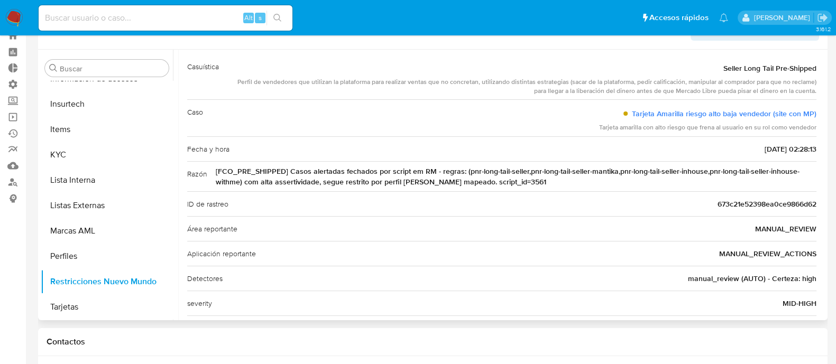
scroll to position [0, 0]
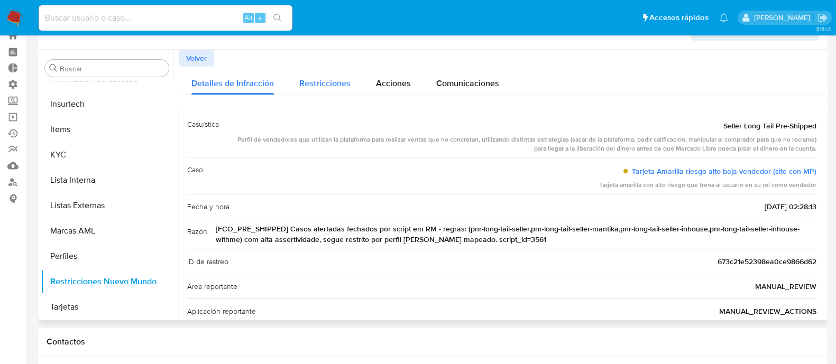
click at [338, 91] on div "Restricciones" at bounding box center [324, 81] width 51 height 28
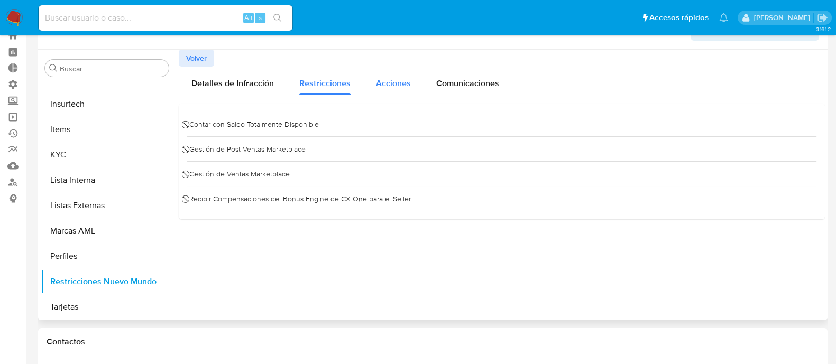
click at [402, 78] on span "Acciones" at bounding box center [393, 83] width 35 height 12
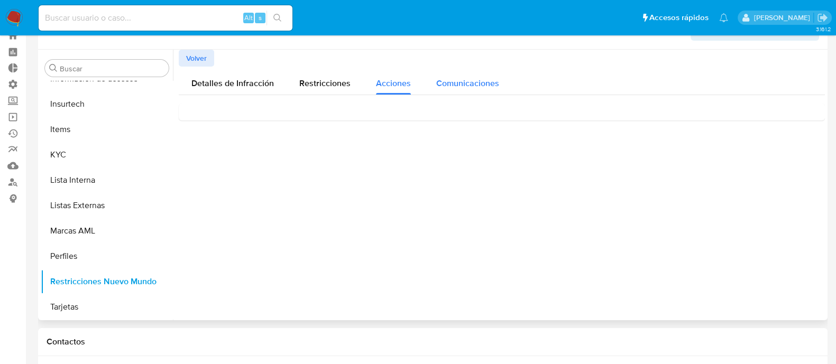
click at [449, 84] on span "Comunicaciones" at bounding box center [467, 83] width 63 height 12
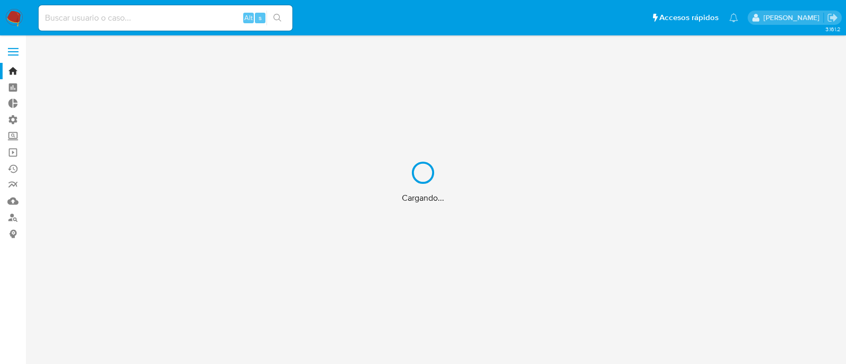
click at [97, 120] on html "Alt s Accesos rápidos Presiona las siguientes teclas para acceder a algunas de …" at bounding box center [423, 182] width 846 height 364
